Goal: Browse casually: Explore the website without a specific task or goal

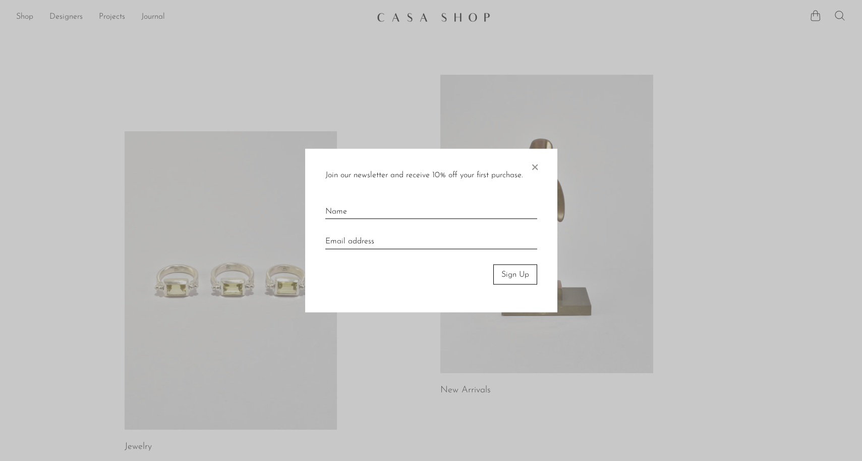
click at [532, 165] on span "×" at bounding box center [535, 164] width 10 height 32
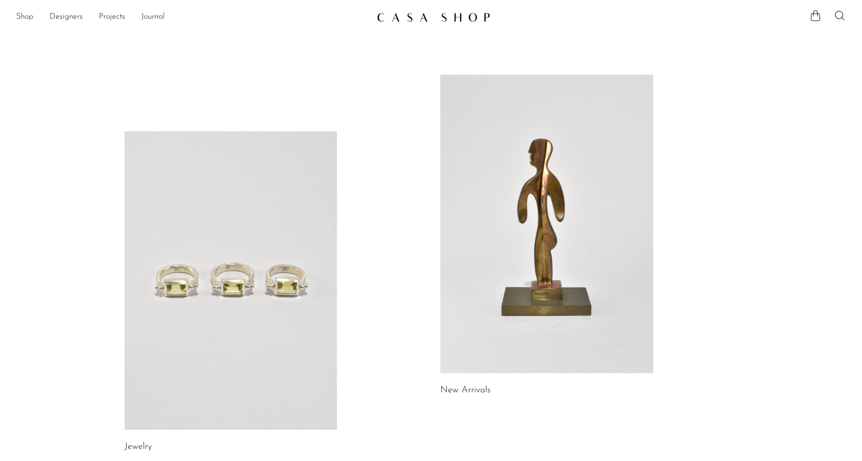
click at [551, 173] on link at bounding box center [546, 224] width 213 height 298
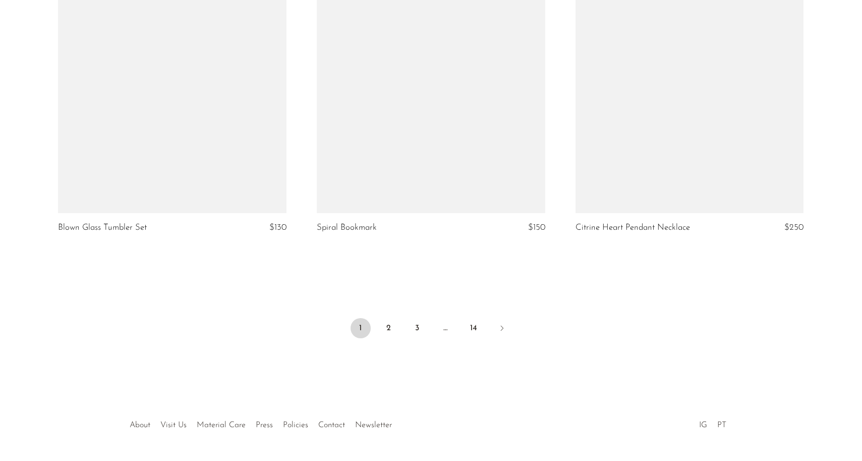
scroll to position [4249, 0]
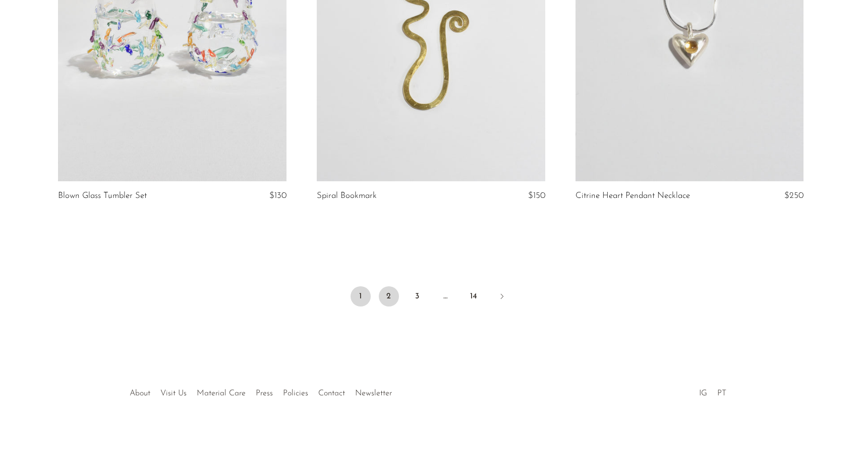
click at [391, 298] on link "2" at bounding box center [389, 296] width 20 height 20
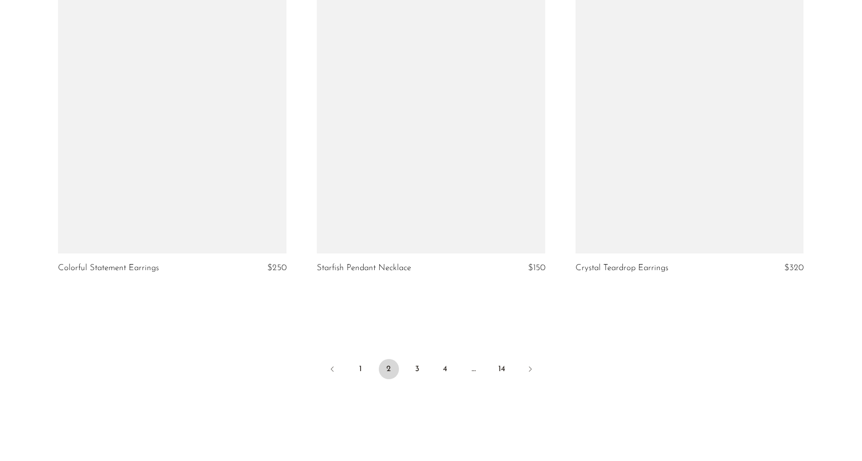
scroll to position [4170, 0]
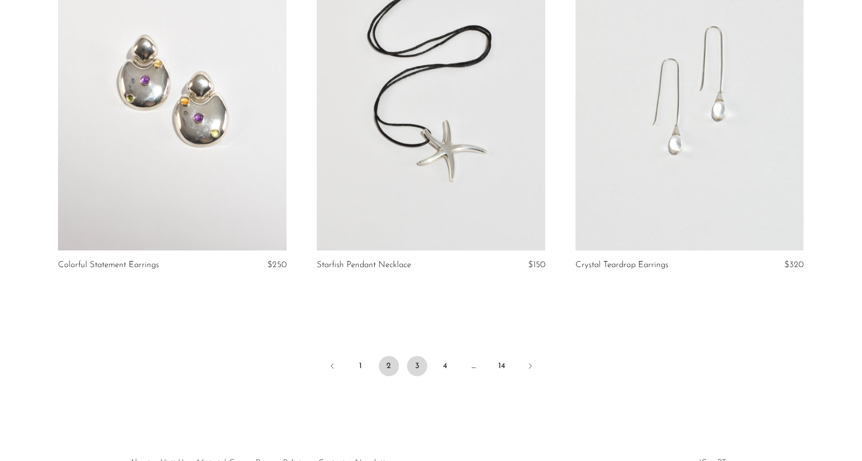
click at [418, 367] on link "3" at bounding box center [417, 366] width 20 height 20
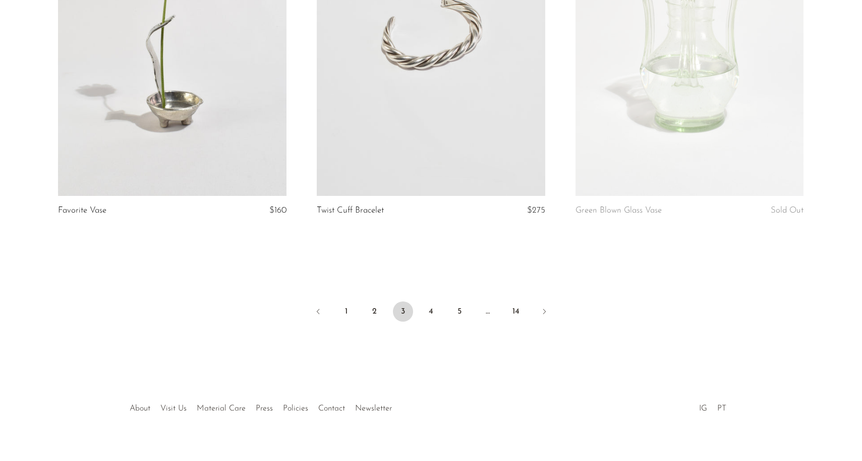
scroll to position [4226, 0]
click at [432, 308] on link "4" at bounding box center [431, 310] width 20 height 20
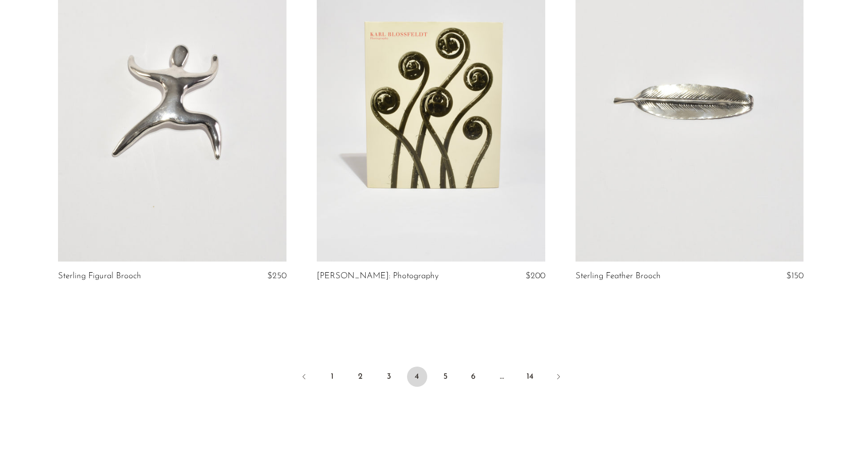
scroll to position [4171, 0]
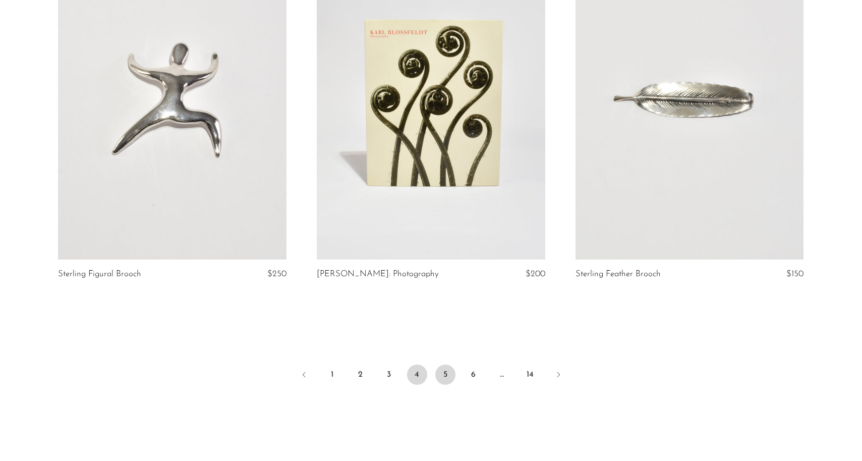
click at [448, 368] on link "5" at bounding box center [445, 374] width 20 height 20
